Goal: Task Accomplishment & Management: Use online tool/utility

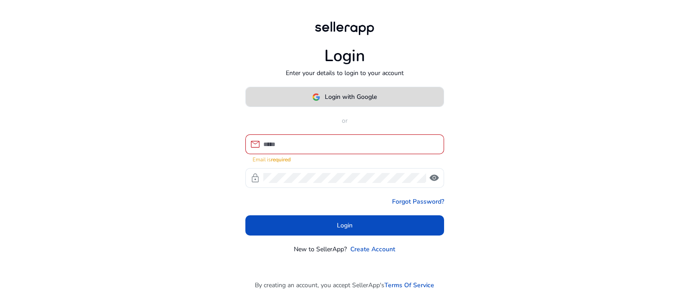
click at [383, 102] on span at bounding box center [345, 97] width 198 height 22
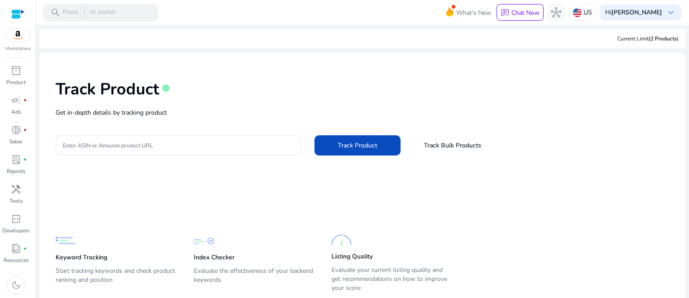
scroll to position [27, 0]
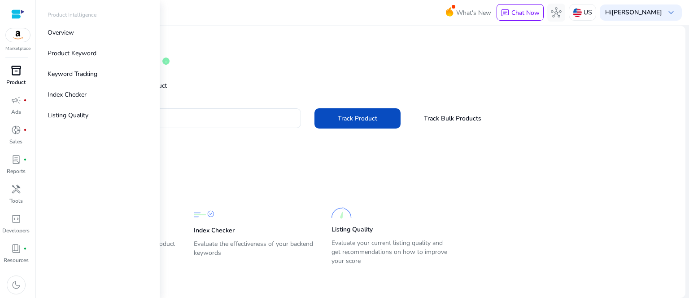
click at [9, 80] on p "Product" at bounding box center [15, 82] width 19 height 8
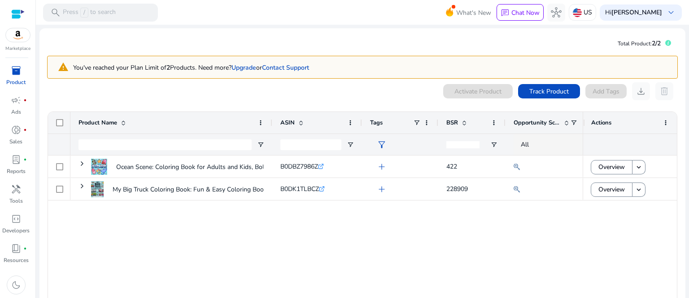
click at [197, 95] on div "0 products selected Activate Product Track Product Add Tags download delete" at bounding box center [362, 91] width 631 height 18
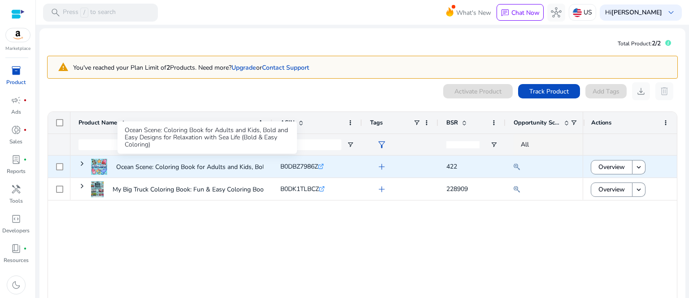
click at [149, 169] on p "Ocean Scene: Coloring Book for Adults and Kids, Bold and Easy..." at bounding box center [207, 167] width 182 height 18
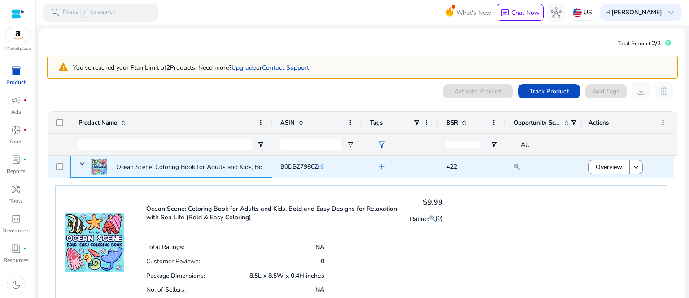
click at [149, 169] on p "Ocean Scene: Coloring Book for Adults and Kids, Bold and Easy..." at bounding box center [207, 167] width 182 height 18
